Goal: Information Seeking & Learning: Learn about a topic

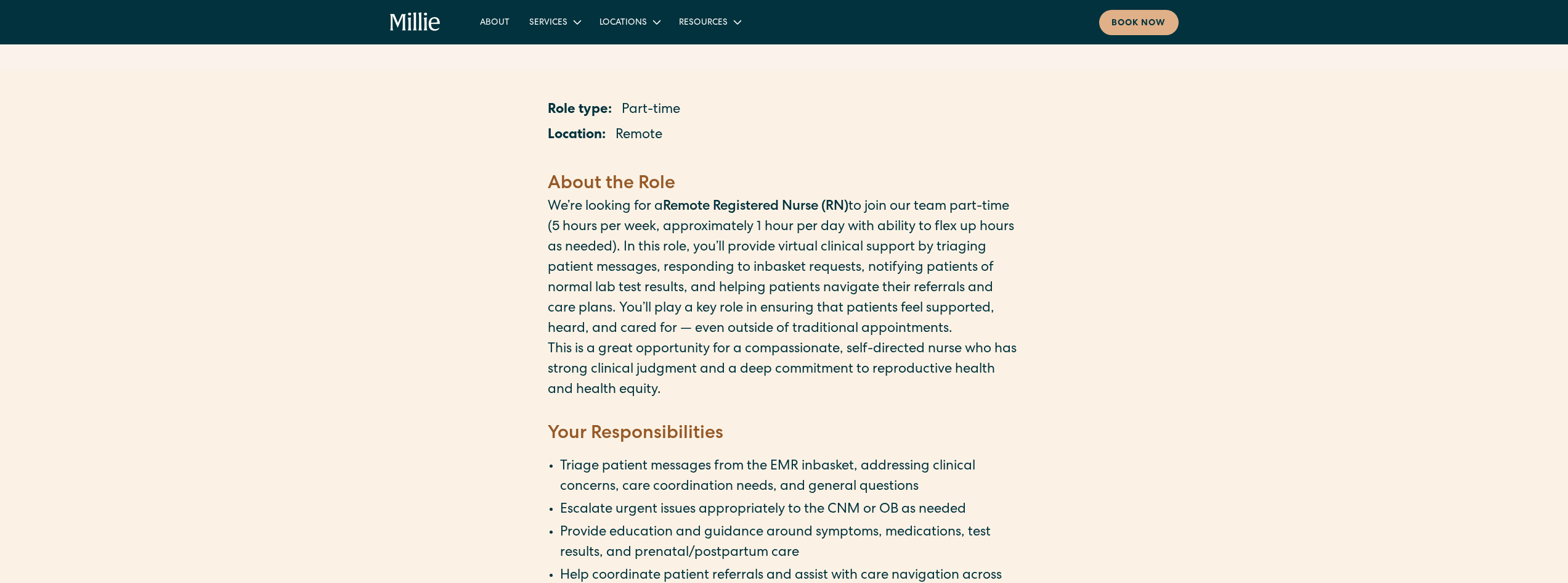
scroll to position [185, 0]
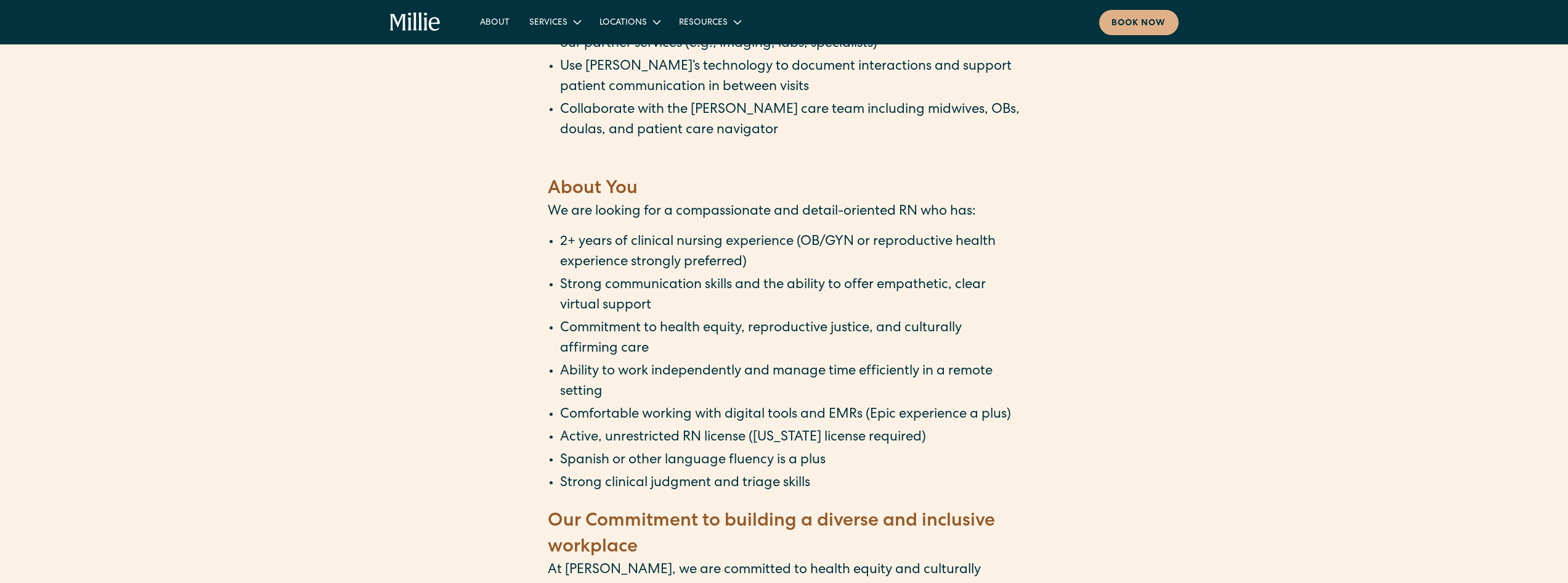
scroll to position [740, 0]
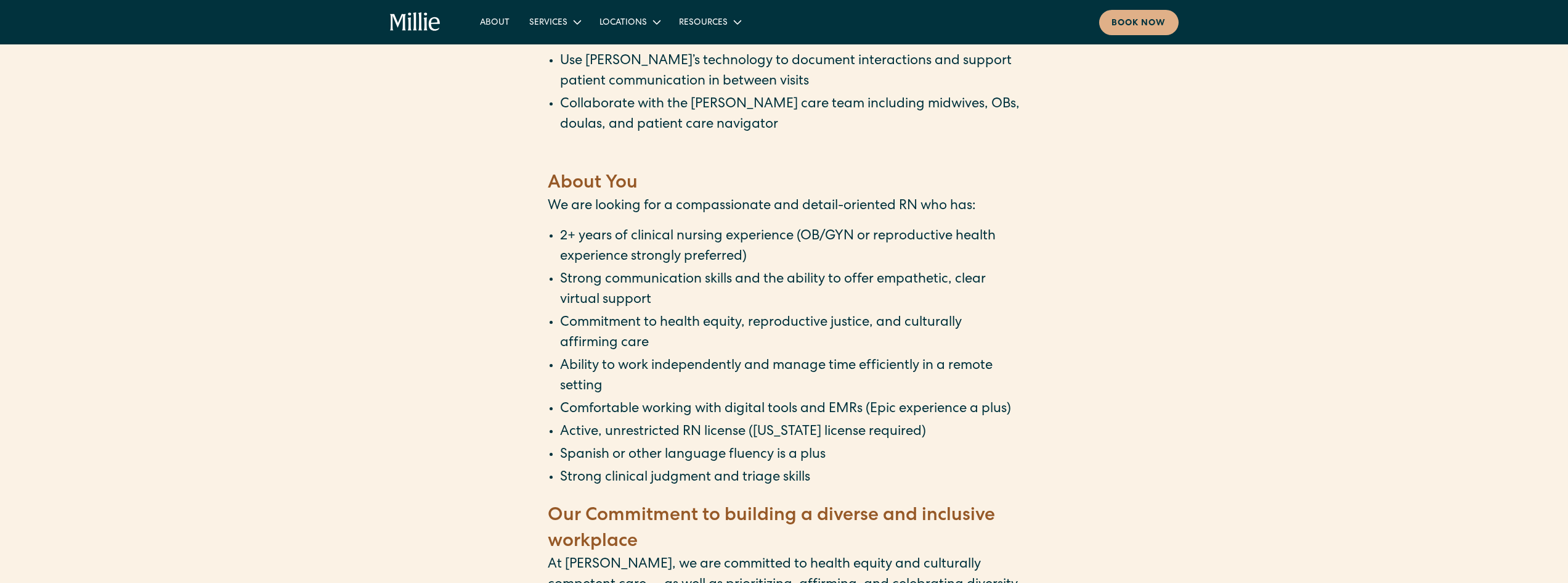
click at [512, 246] on div "Role type: Part-time Location: Remote ‍ About the Role ‍ We’re looking for a Re…" at bounding box center [784, 418] width 1568 height 1811
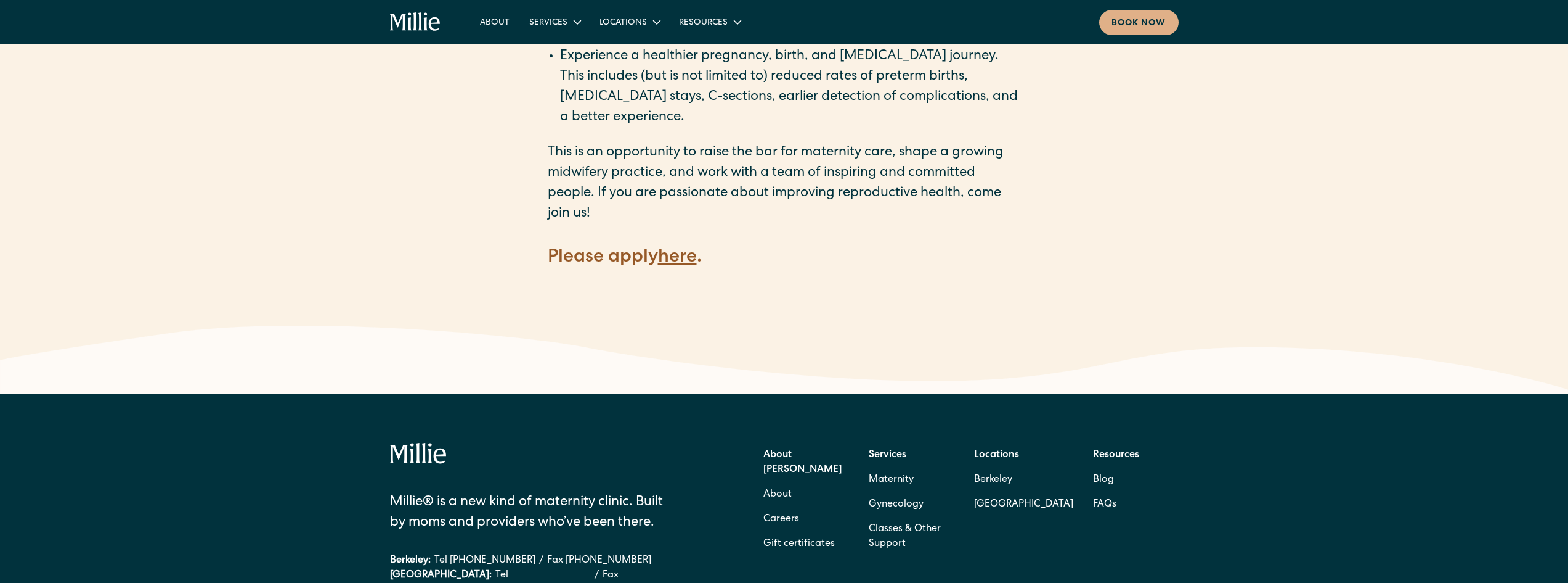
scroll to position [1741, 0]
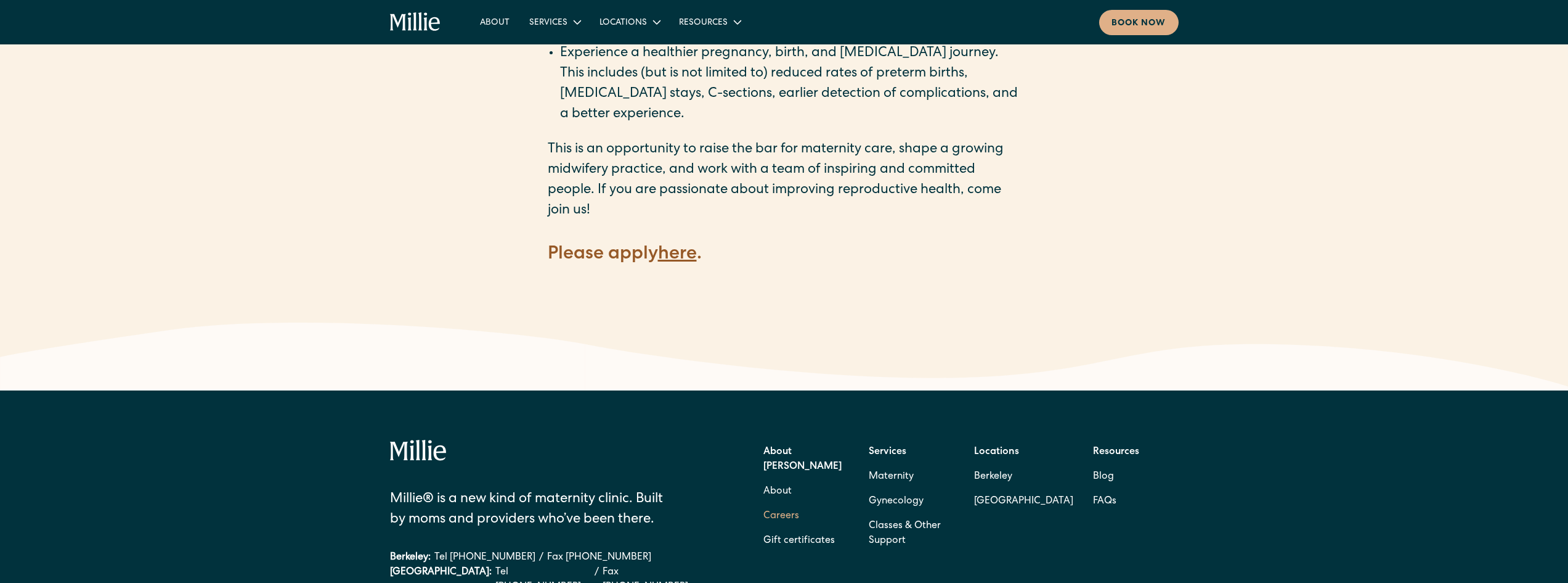
click at [772, 504] on link "Careers" at bounding box center [781, 515] width 36 height 24
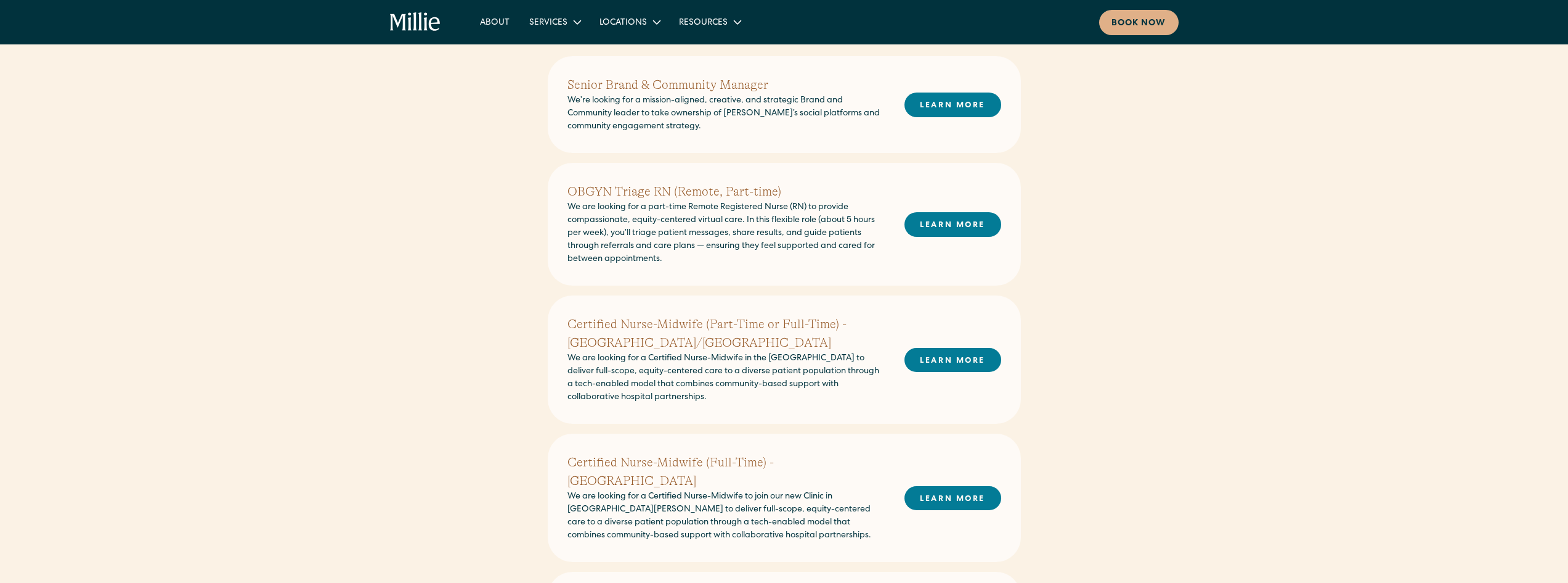
scroll to position [309, 0]
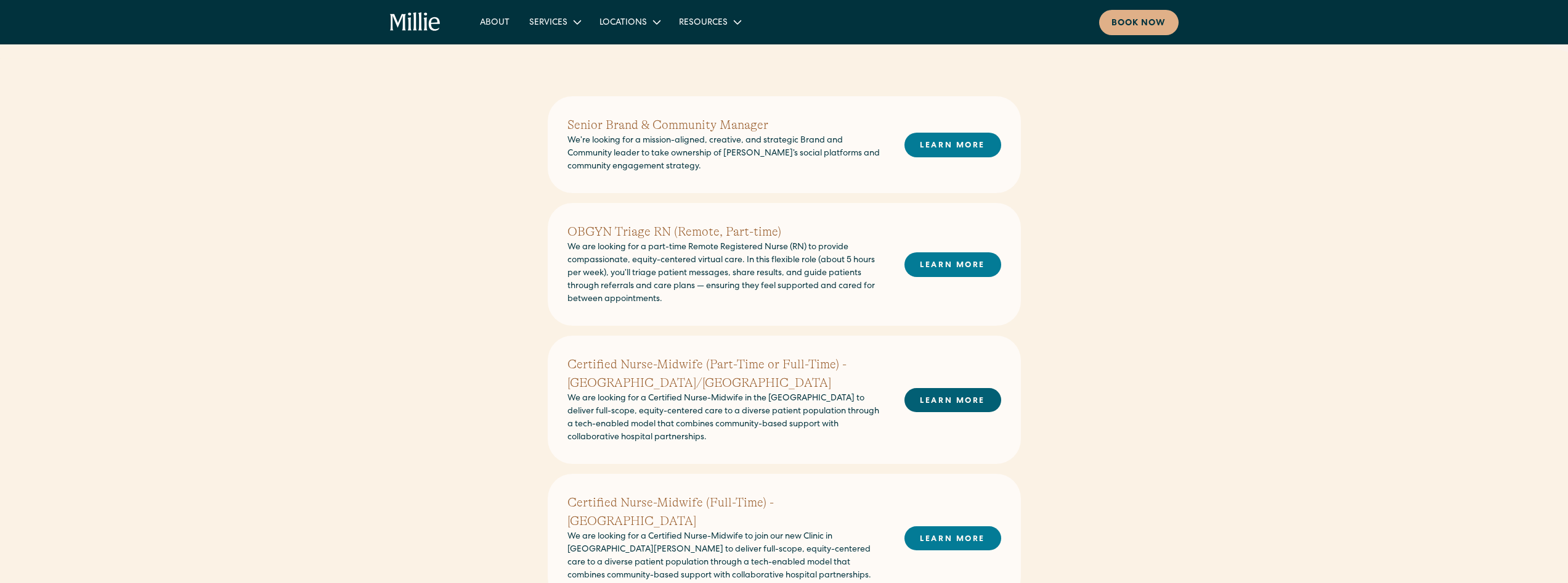
click at [941, 403] on link "LEARN MORE" at bounding box center [953, 400] width 97 height 24
click at [962, 264] on link "LEARN MORE" at bounding box center [953, 263] width 97 height 24
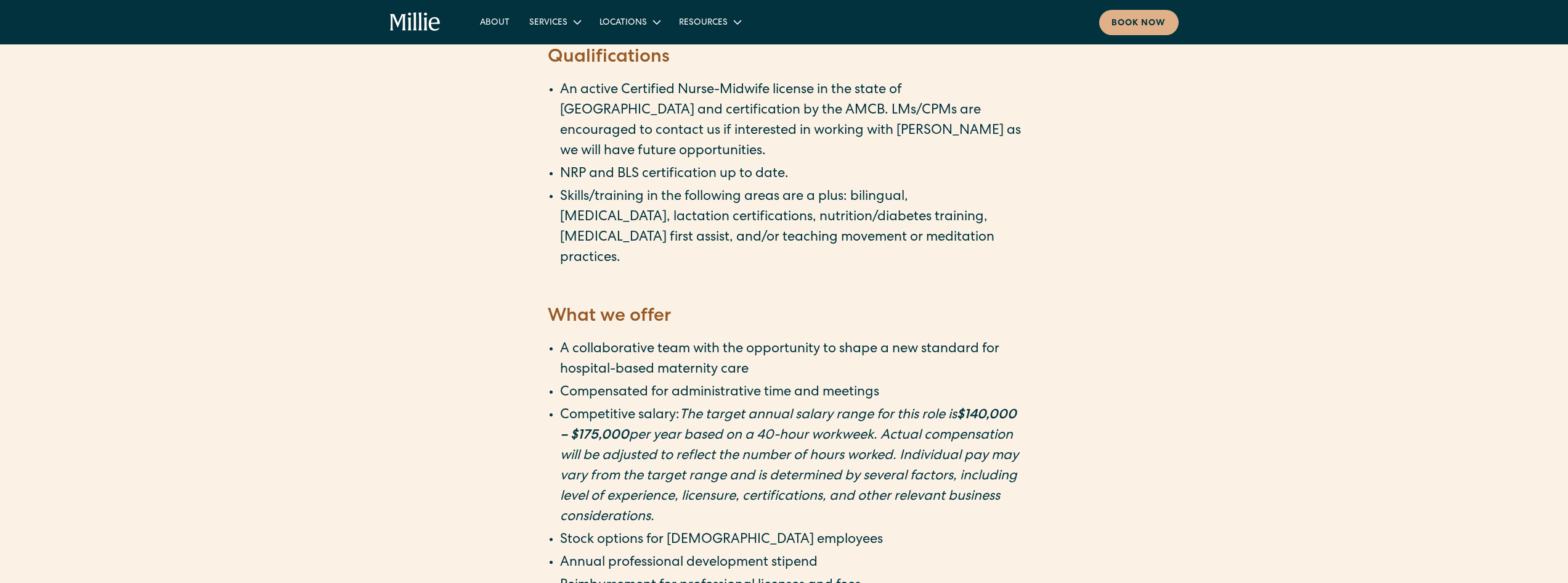
scroll to position [1973, 0]
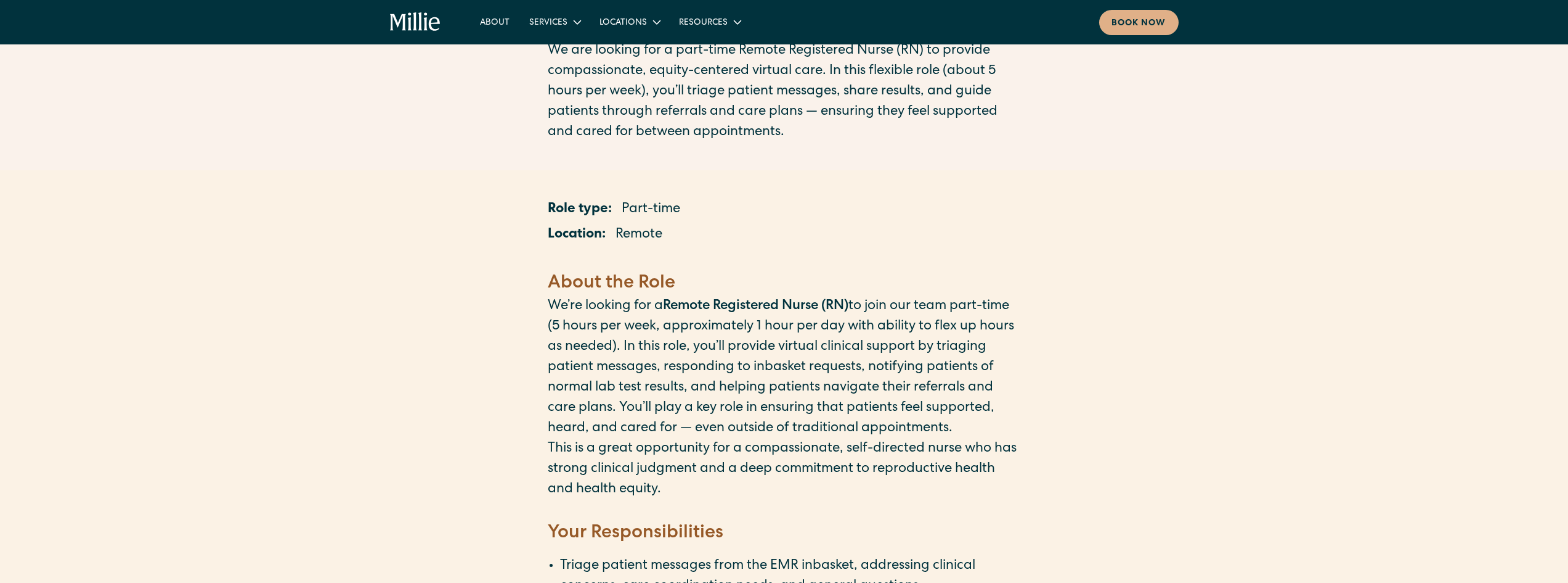
scroll to position [185, 0]
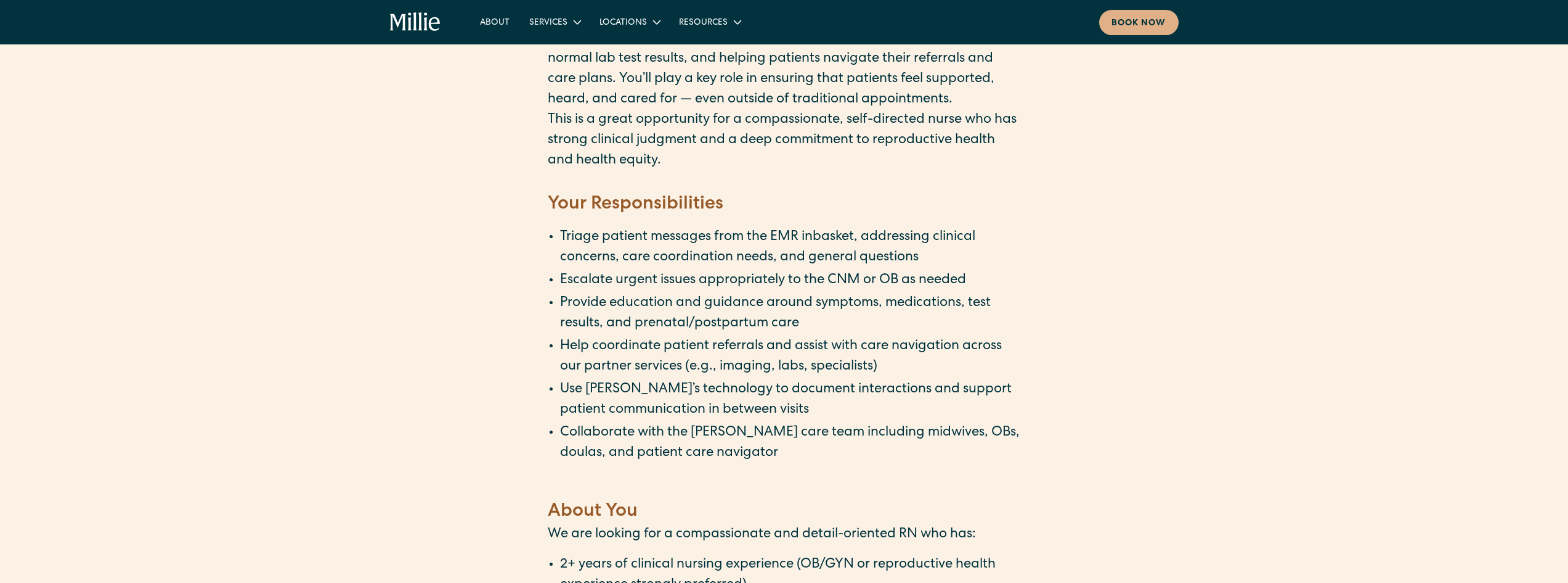
scroll to position [494, 0]
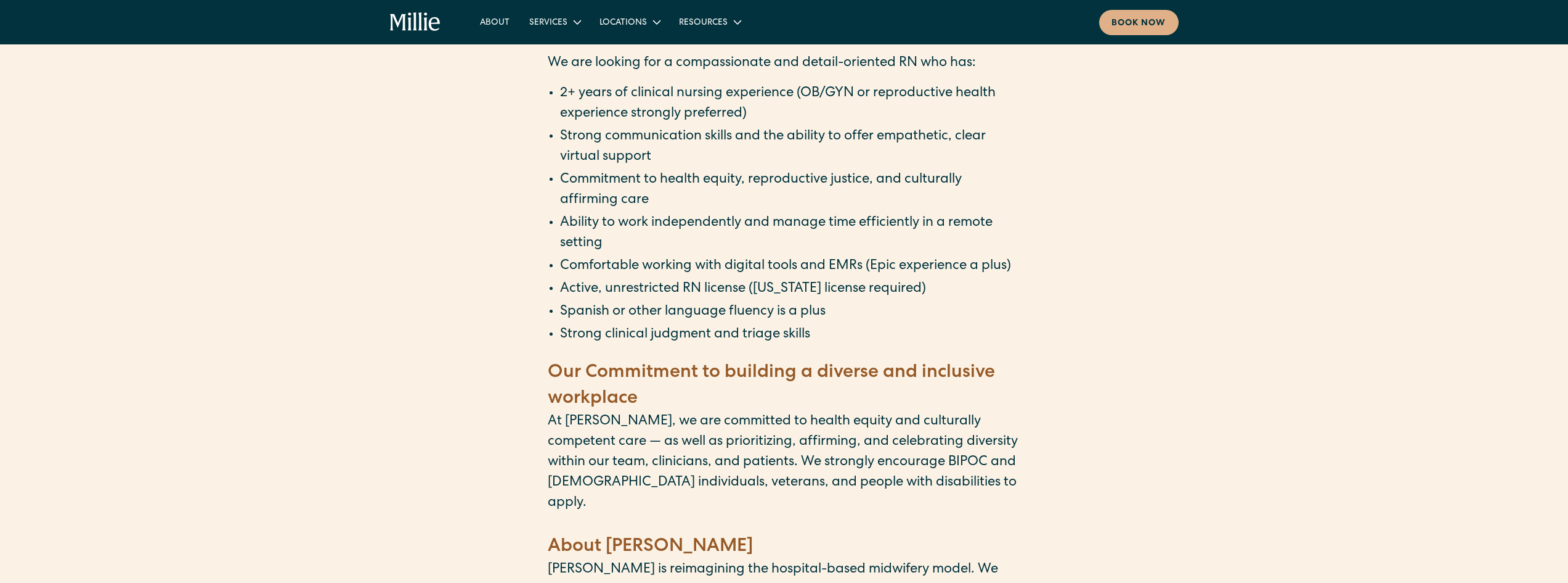
scroll to position [925, 0]
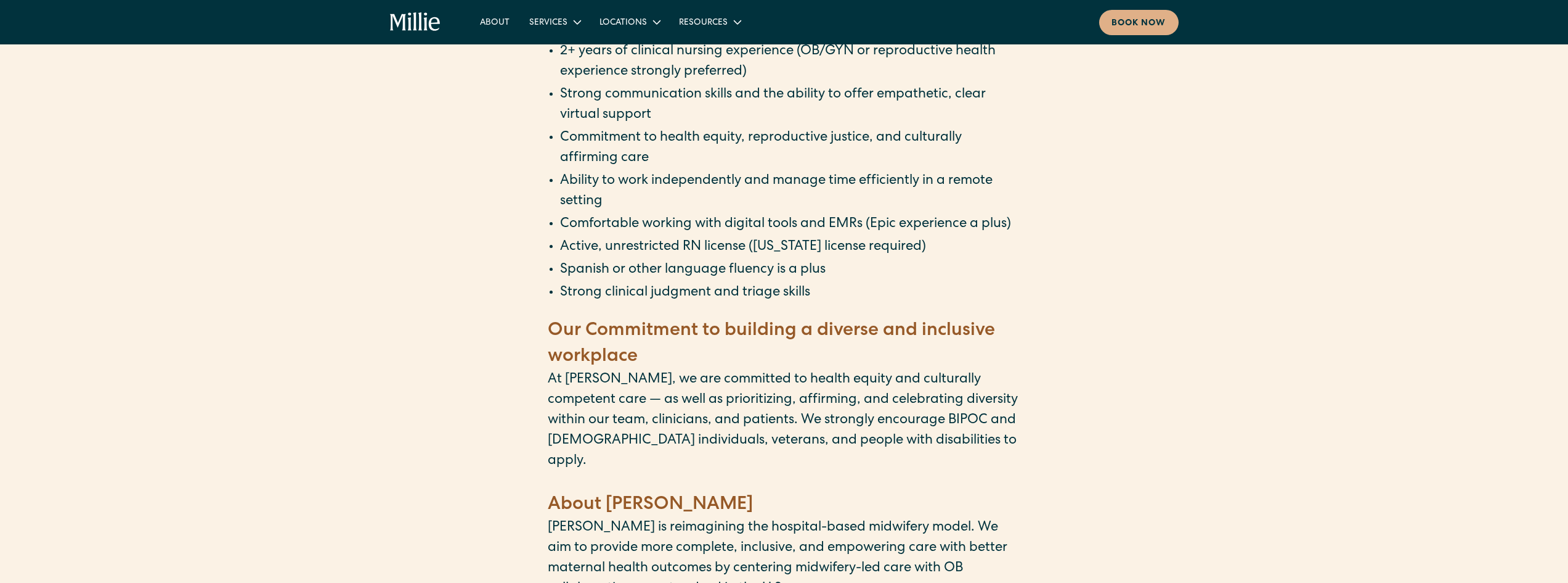
click at [501, 247] on div "Role type: Part-time Location: Remote ‍ About the Role ‍ We’re looking for a Re…" at bounding box center [784, 233] width 1568 height 1811
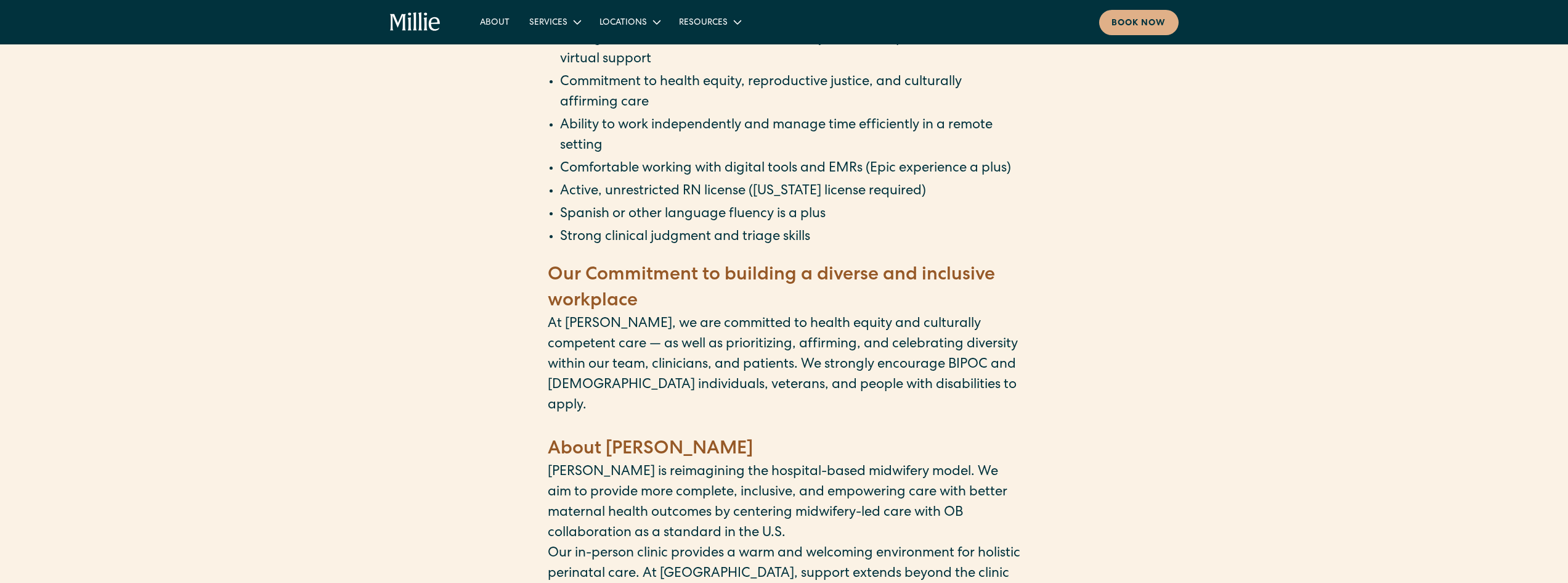
scroll to position [986, 0]
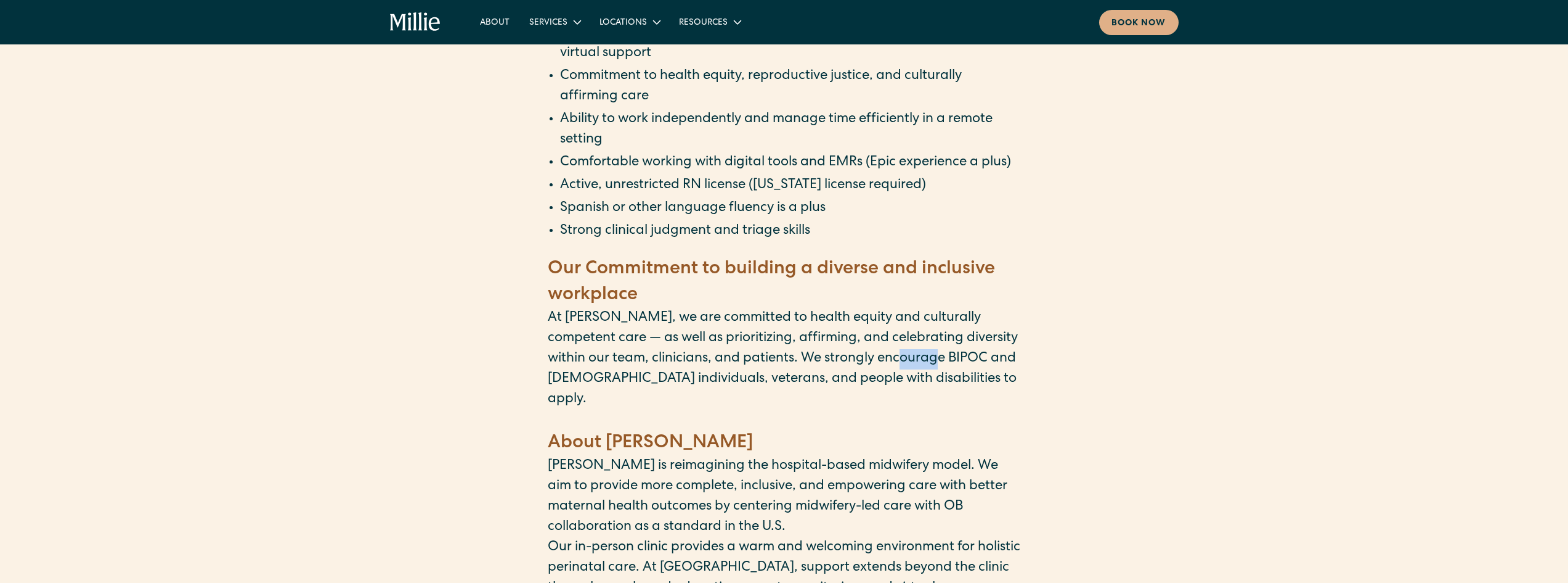
drag, startPoint x: 889, startPoint y: 376, endPoint x: 926, endPoint y: 379, distance: 37.1
click at [926, 379] on p "At [PERSON_NAME], we are committed to health equity and culturally competent ca…" at bounding box center [784, 360] width 473 height 102
click at [501, 341] on div "Role type: Part-time Location: Remote ‍ About the Role ‍ We’re looking for a Re…" at bounding box center [784, 172] width 1568 height 1811
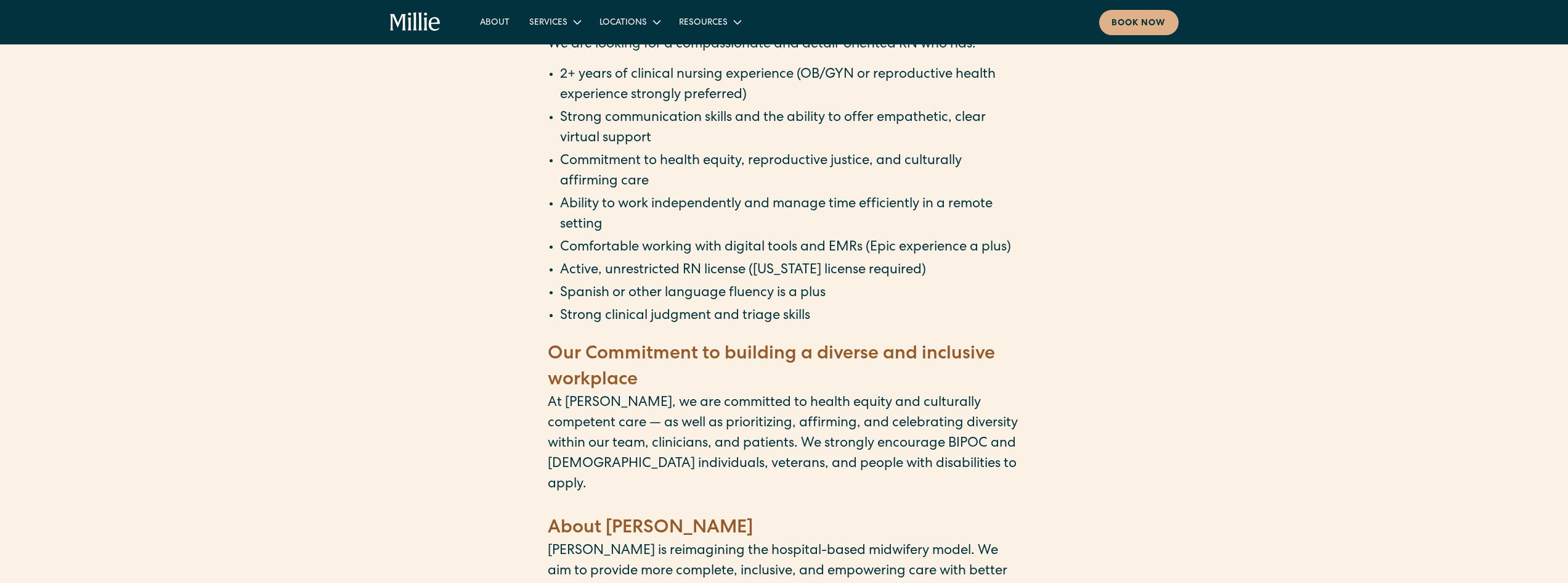
scroll to position [801, 0]
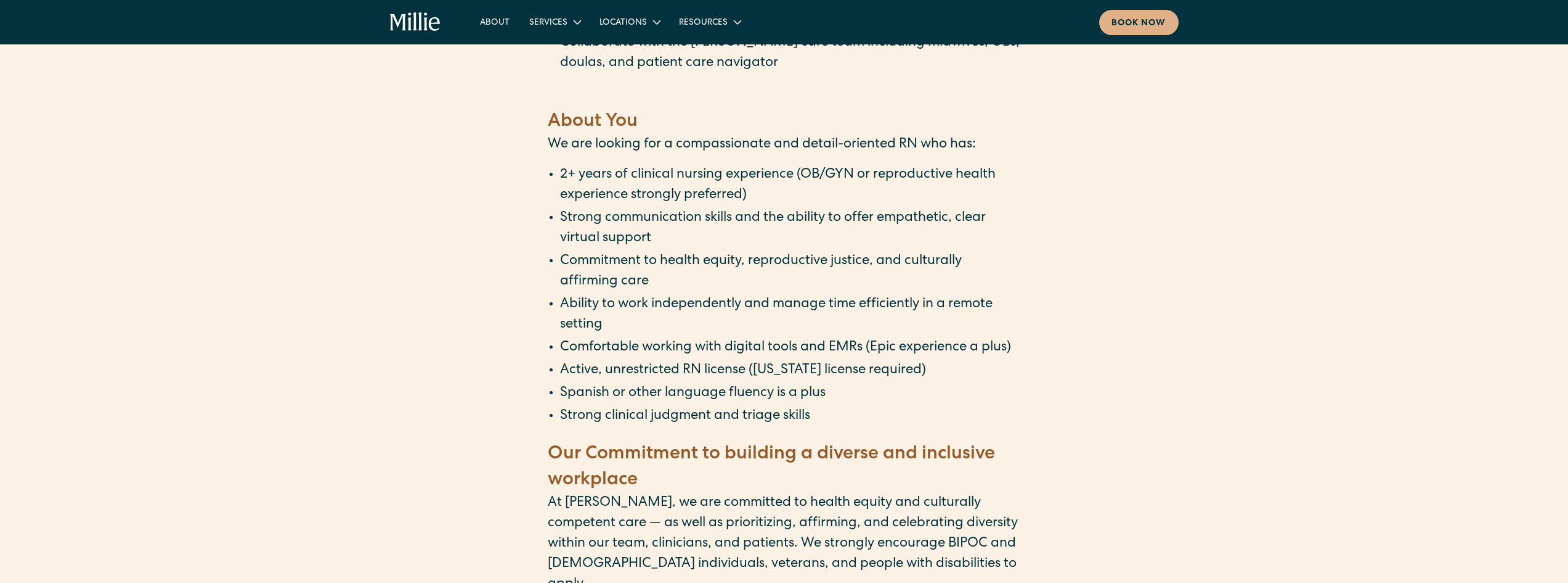
click at [527, 243] on div "Role type: Part-time Location: Remote ‍ About the Role ‍ We’re looking for a Re…" at bounding box center [784, 357] width 1568 height 1811
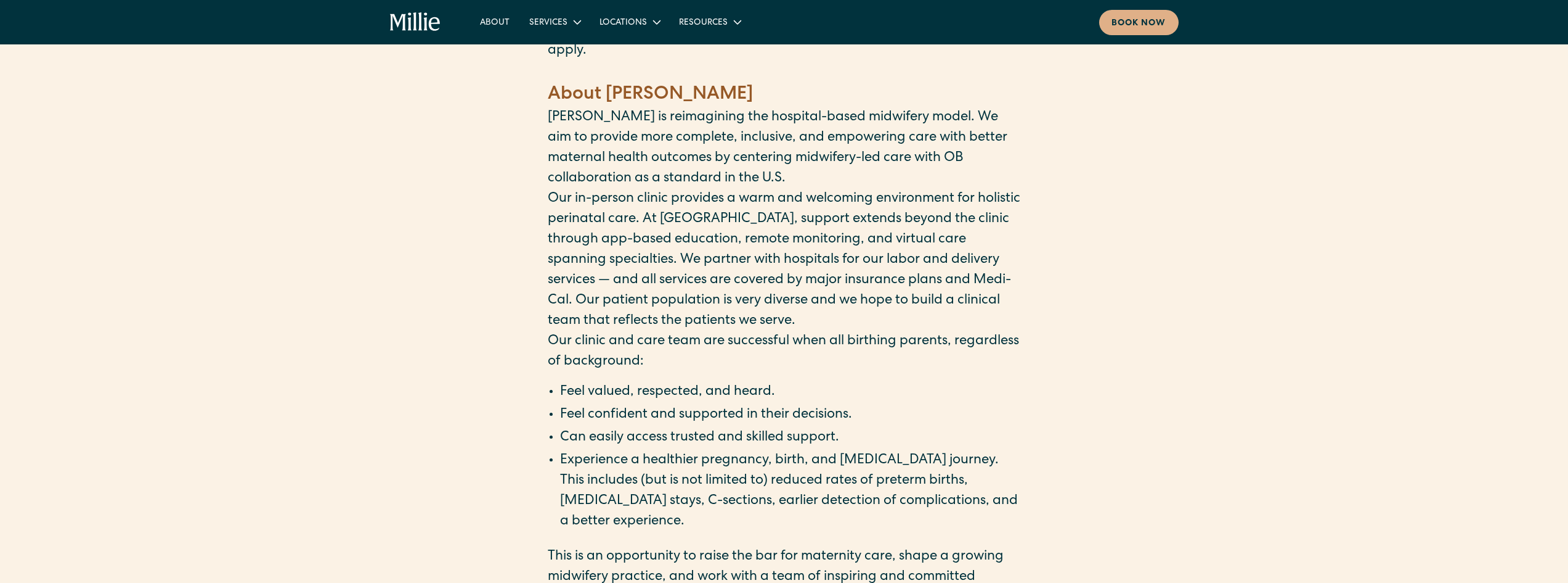
scroll to position [1357, 0]
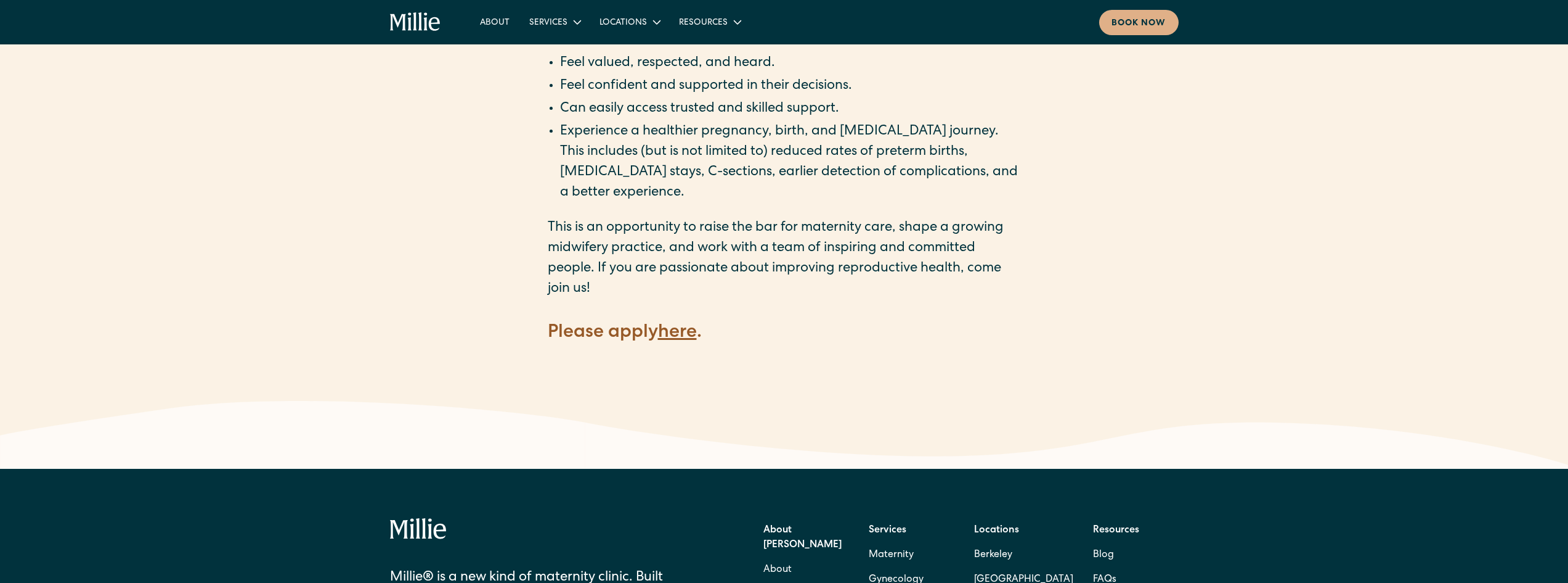
scroll to position [1665, 0]
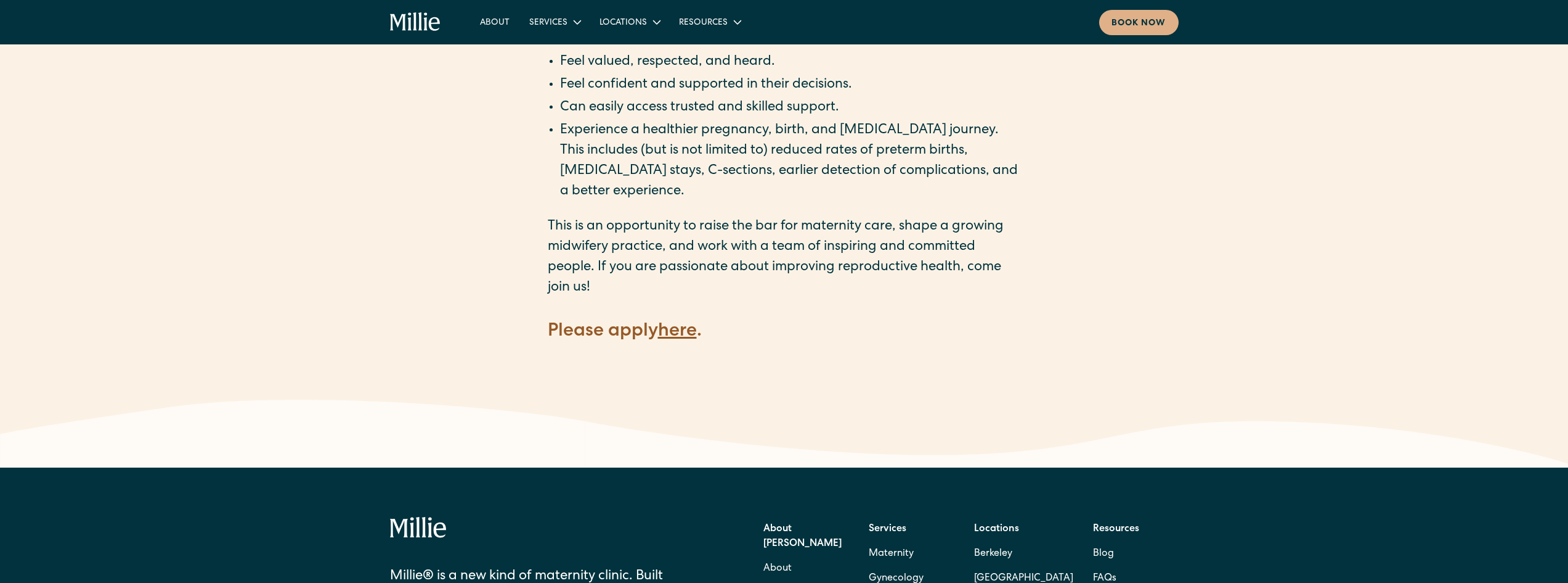
click at [690, 323] on strong "here" at bounding box center [677, 332] width 38 height 18
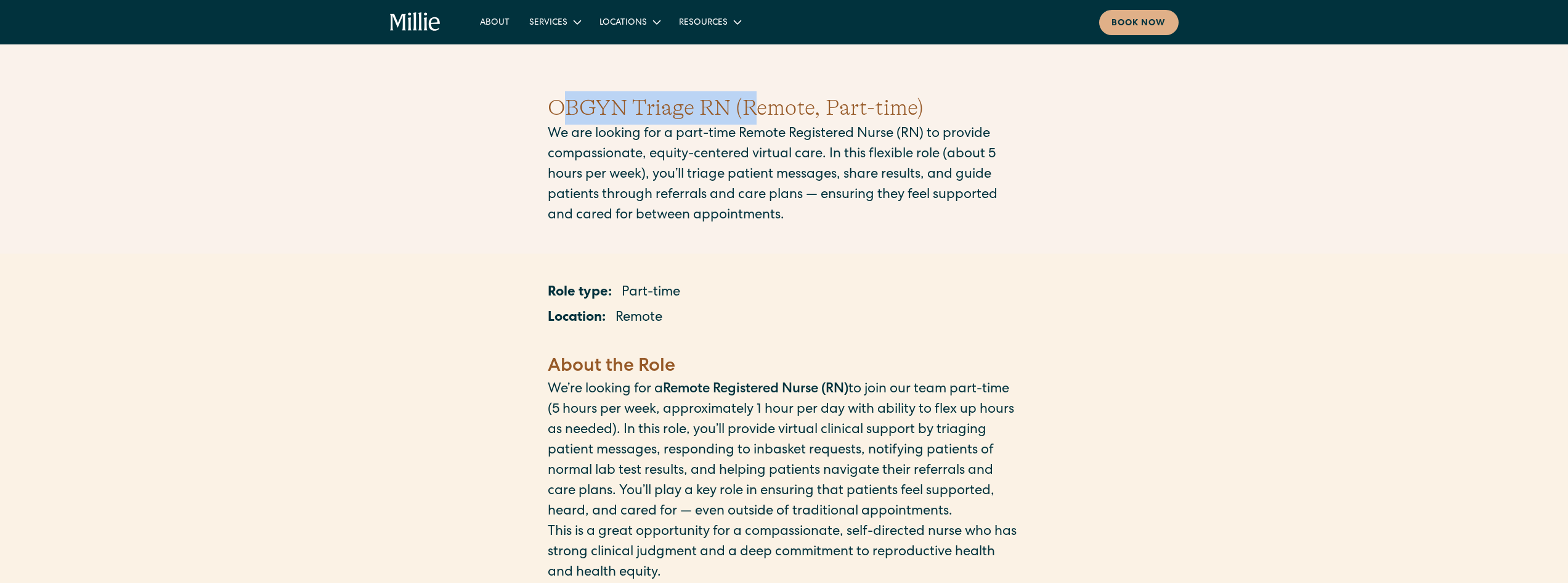
drag, startPoint x: 557, startPoint y: 112, endPoint x: 754, endPoint y: 106, distance: 197.1
click at [754, 106] on h1 "OBGYN Triage RN (Remote, Part-time)" at bounding box center [784, 108] width 473 height 33
click at [542, 109] on div "OBGYN Triage RN (Remote, Part-time) We are looking for a part-time Remote Regis…" at bounding box center [784, 159] width 1568 height 194
drag, startPoint x: 557, startPoint y: 109, endPoint x: 930, endPoint y: 119, distance: 373.1
click at [930, 119] on div "OBGYN Triage RN (Remote, Part-time) We are looking for a part-time Remote Regis…" at bounding box center [784, 159] width 1568 height 194
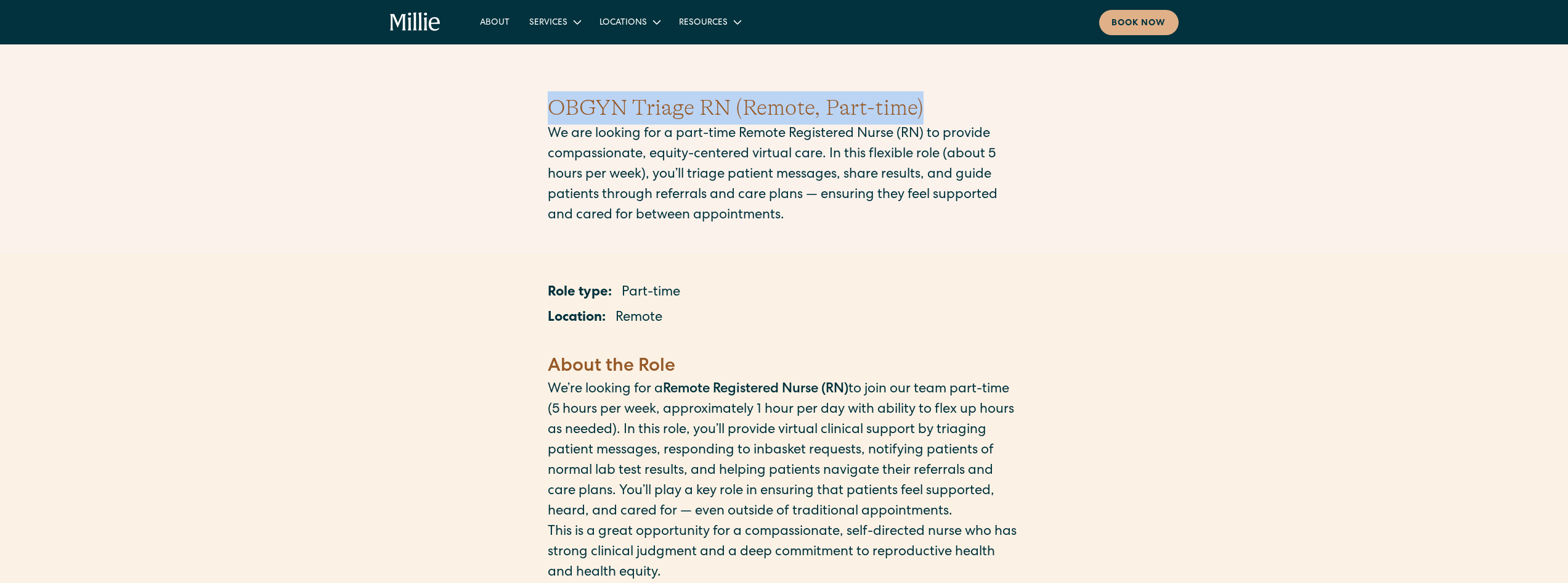
copy h1 "OBGYN Triage RN (Remote, Part-time)"
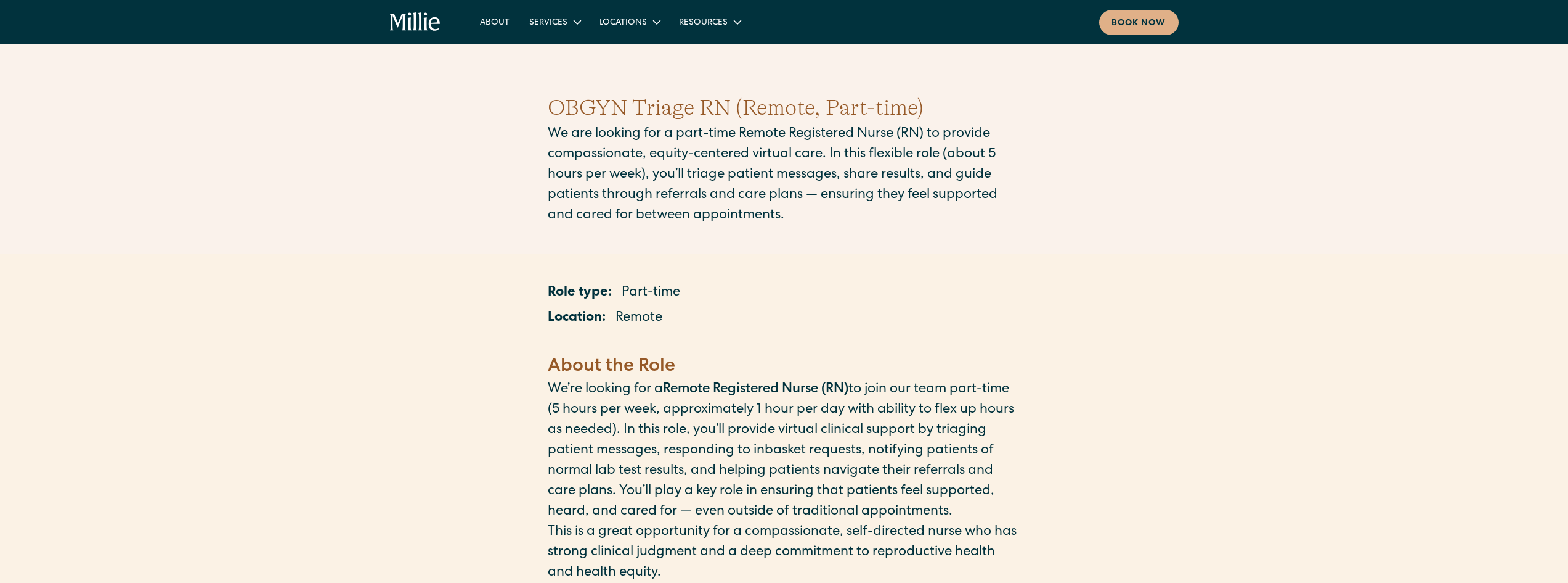
click at [410, 216] on div "OBGYN Triage RN (Remote, Part-time) We are looking for a part-time Remote Regis…" at bounding box center [784, 159] width 1568 height 194
